Goal: Task Accomplishment & Management: Use online tool/utility

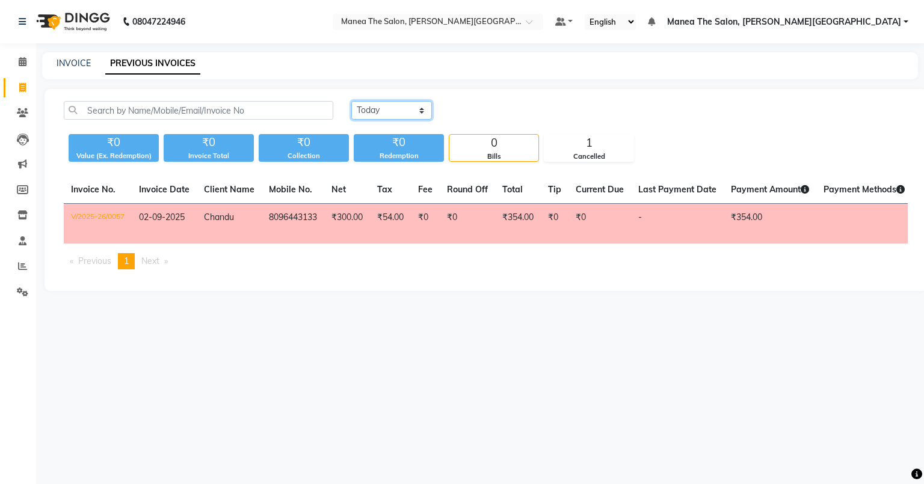
click at [397, 111] on select "[DATE] [DATE] Custom Range" at bounding box center [391, 110] width 81 height 19
click at [351, 101] on select "[DATE] [DATE] Custom Range" at bounding box center [391, 110] width 81 height 19
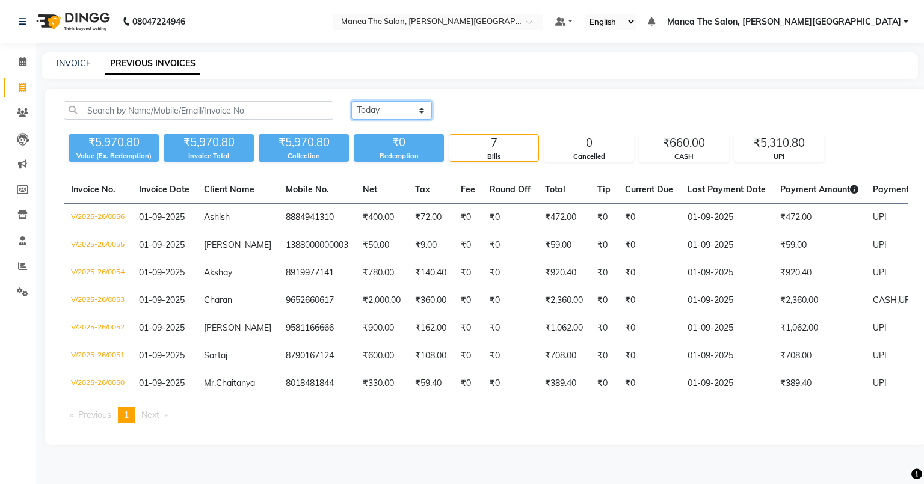
click at [420, 112] on select "[DATE] [DATE] Custom Range" at bounding box center [391, 110] width 81 height 19
select select "range"
click at [351, 101] on select "[DATE] [DATE] Custom Range" at bounding box center [391, 110] width 81 height 19
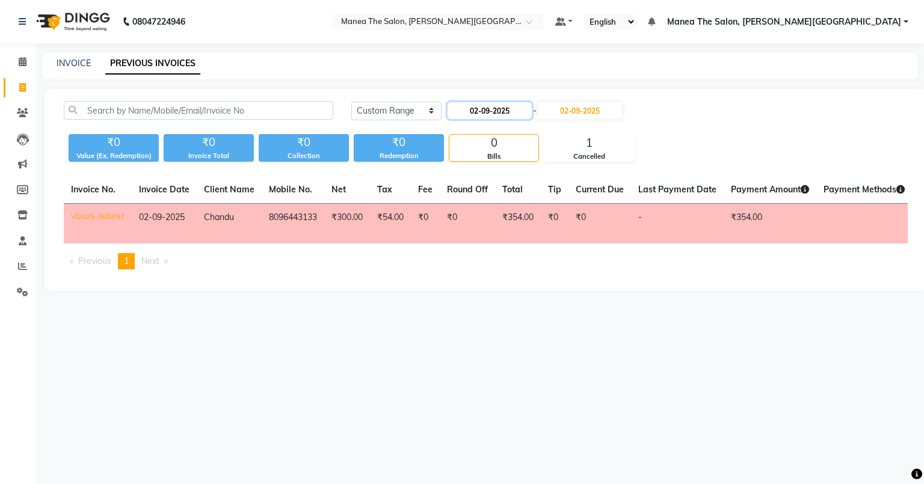
click at [447, 111] on input "02-09-2025" at bounding box center [490, 110] width 84 height 17
select select "9"
select select "2025"
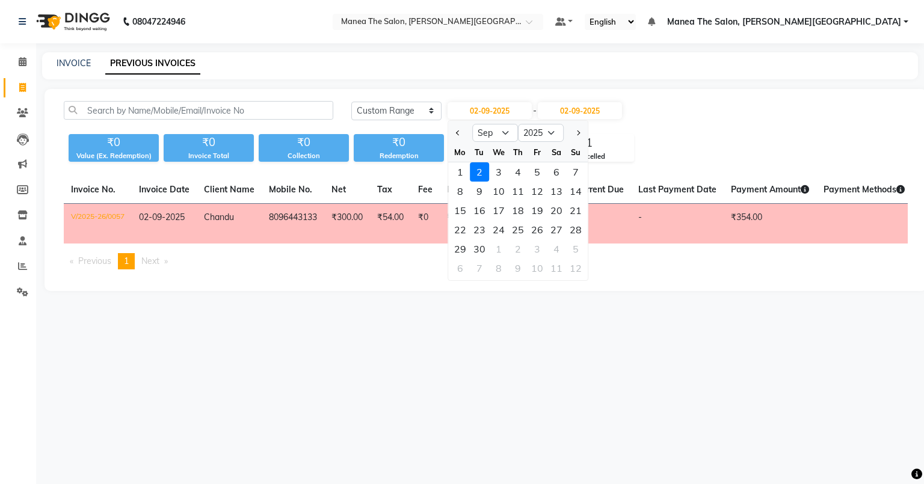
click at [447, 170] on div "1 2 3 4 5 6 7" at bounding box center [518, 171] width 140 height 19
click at [447, 168] on div "1" at bounding box center [460, 171] width 19 height 19
type input "01-09-2025"
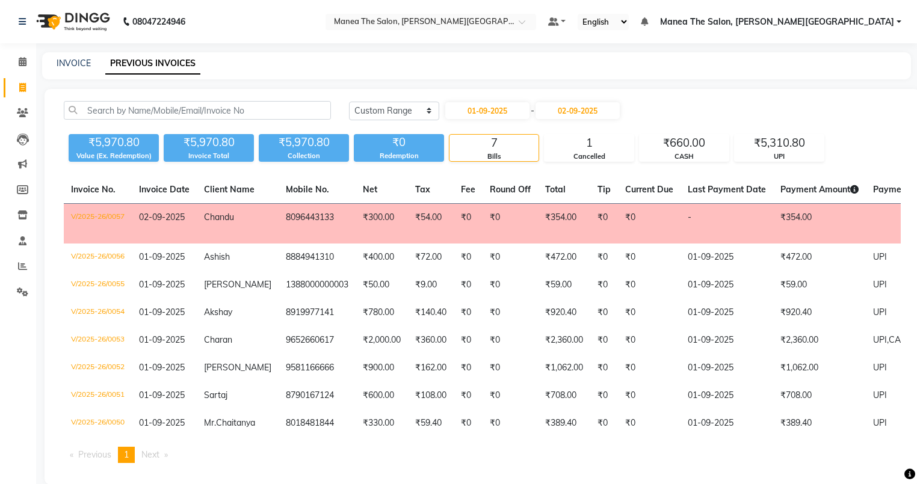
click at [447, 105] on div "[DATE] [DATE] Custom Range [DATE] - [DATE]" at bounding box center [625, 110] width 552 height 19
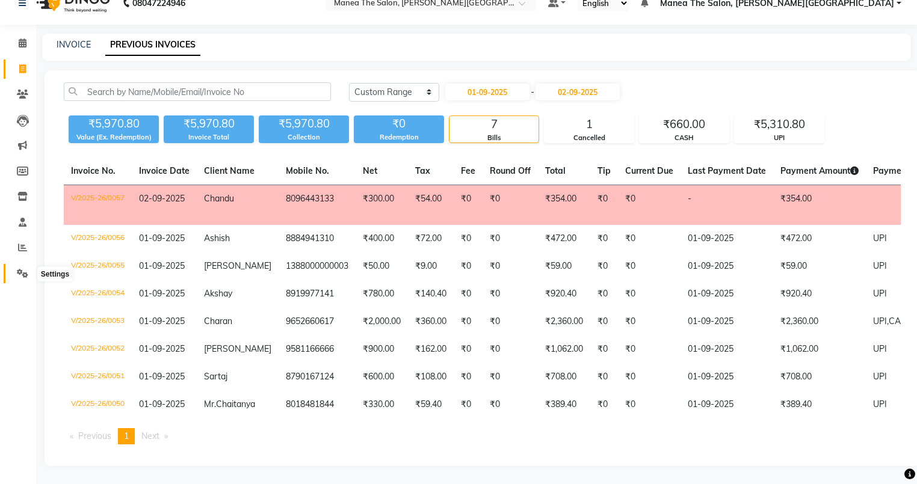
click at [20, 269] on icon at bounding box center [22, 273] width 11 height 9
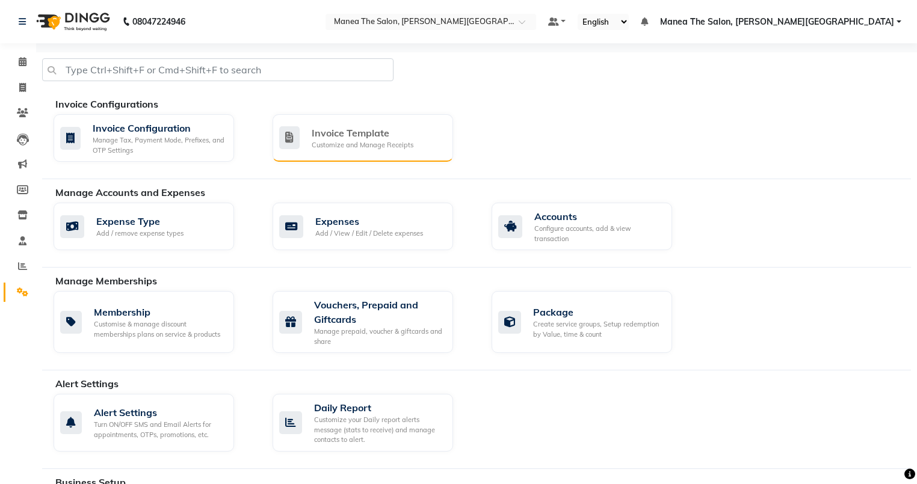
click at [346, 147] on div "Customize and Manage Receipts" at bounding box center [363, 145] width 102 height 10
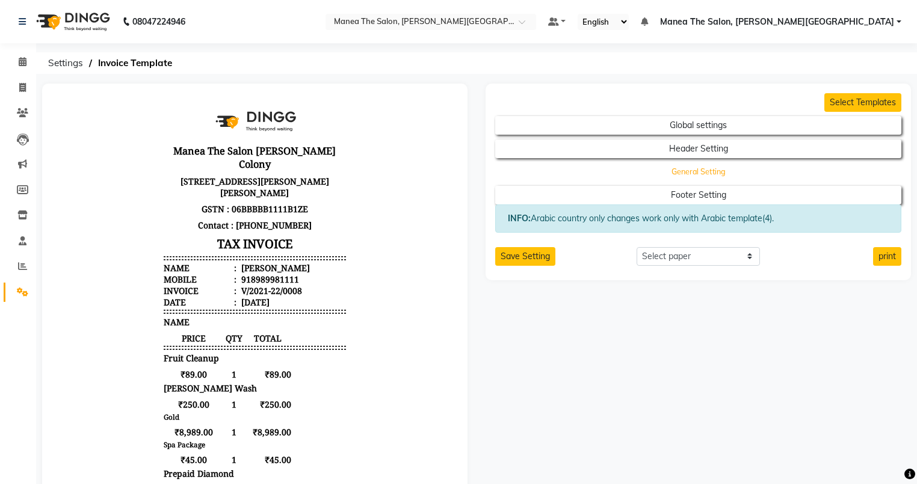
click at [447, 178] on button "General Setting" at bounding box center [699, 172] width 366 height 17
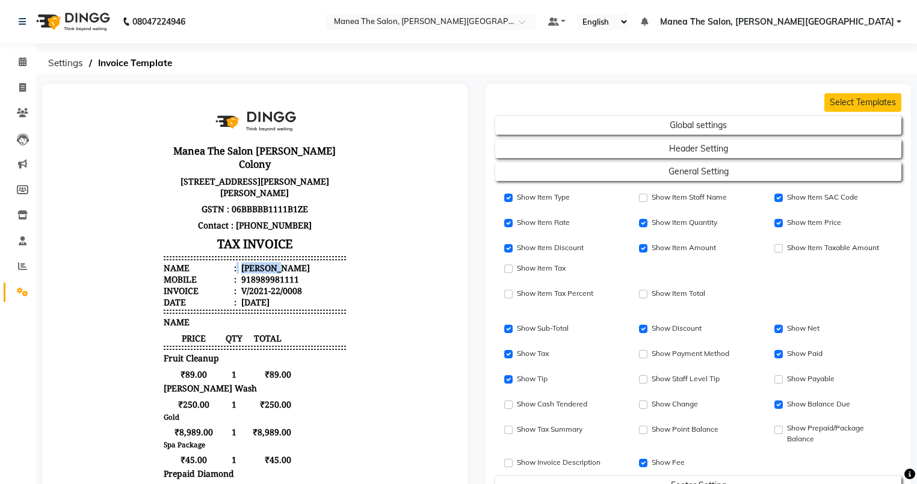
drag, startPoint x: 230, startPoint y: 270, endPoint x: 318, endPoint y: 270, distance: 88.5
click at [318, 270] on li "Name : [PERSON_NAME]" at bounding box center [255, 267] width 182 height 11
click at [392, 347] on body "Manea The Salon [PERSON_NAME] Colony [STREET_ADDRESS][PERSON_NAME][PERSON_NAME]…" at bounding box center [255, 419] width 397 height 642
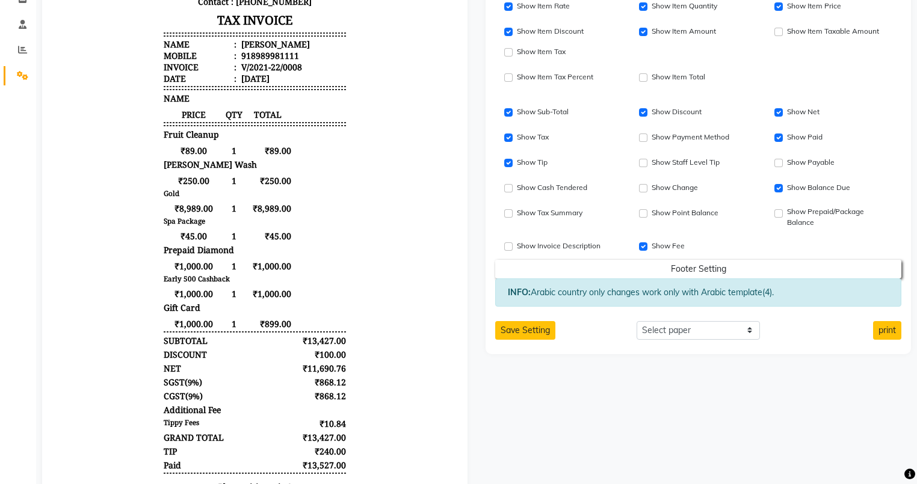
scroll to position [241, 0]
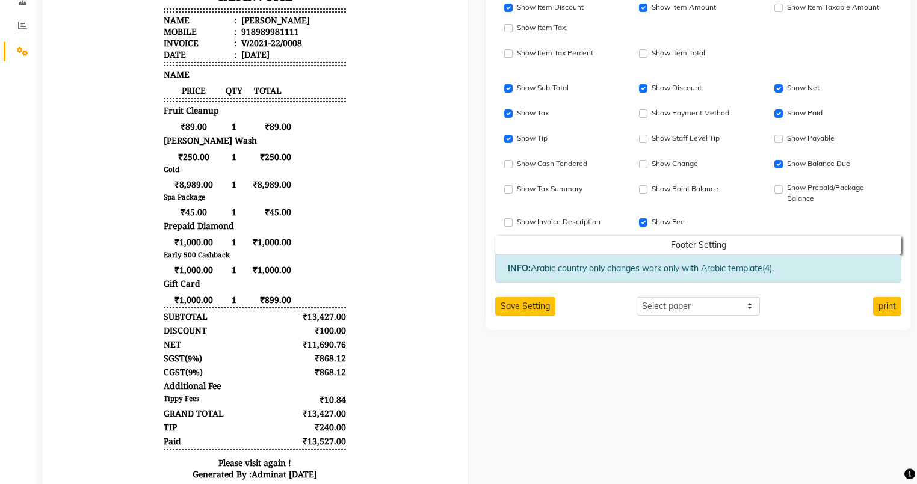
drag, startPoint x: 299, startPoint y: 316, endPoint x: 372, endPoint y: 316, distance: 72.8
click at [372, 316] on body "Manea The Salon [PERSON_NAME] Colony [STREET_ADDRESS][PERSON_NAME][PERSON_NAME]…" at bounding box center [255, 171] width 397 height 642
click at [379, 316] on body "Manea The Salon [PERSON_NAME] Colony [STREET_ADDRESS][PERSON_NAME][PERSON_NAME]…" at bounding box center [255, 171] width 397 height 642
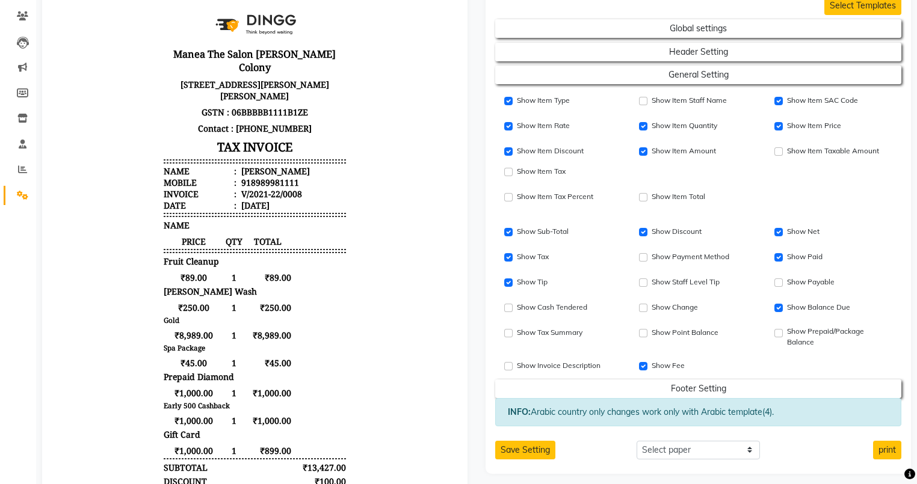
scroll to position [0, 0]
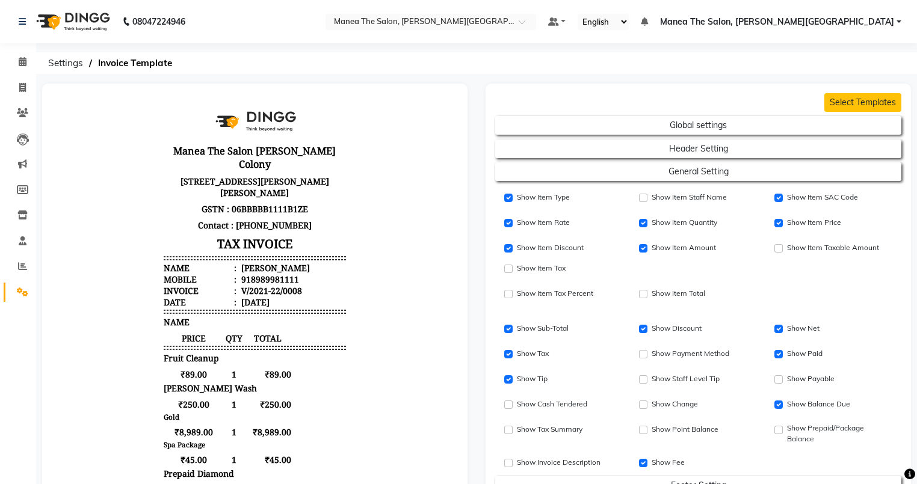
click at [96, 20] on img at bounding box center [72, 22] width 82 height 34
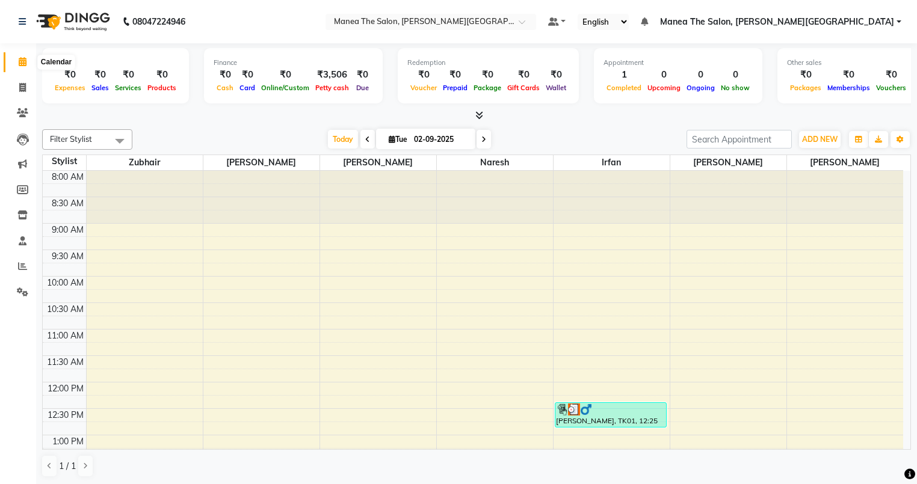
click at [22, 66] on icon at bounding box center [23, 61] width 8 height 9
click at [23, 90] on icon at bounding box center [22, 87] width 7 height 9
select select "service"
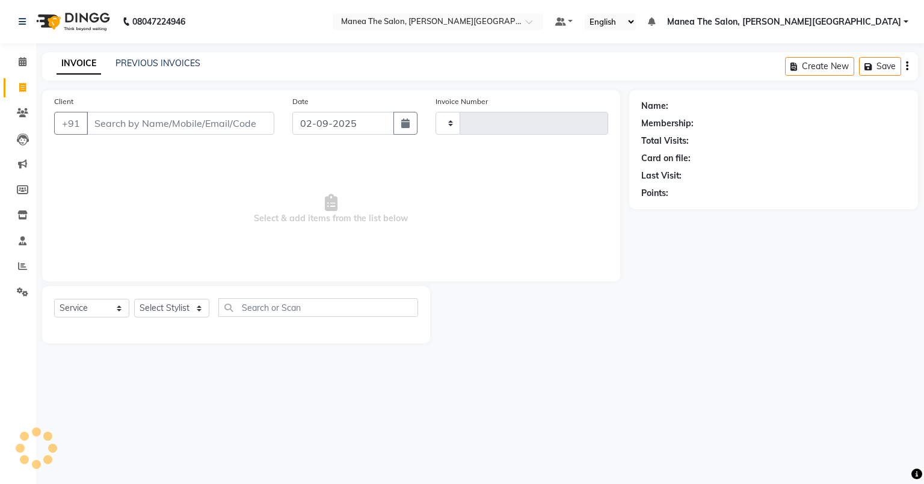
type input "0058"
select select "8762"
